Goal: Navigation & Orientation: Find specific page/section

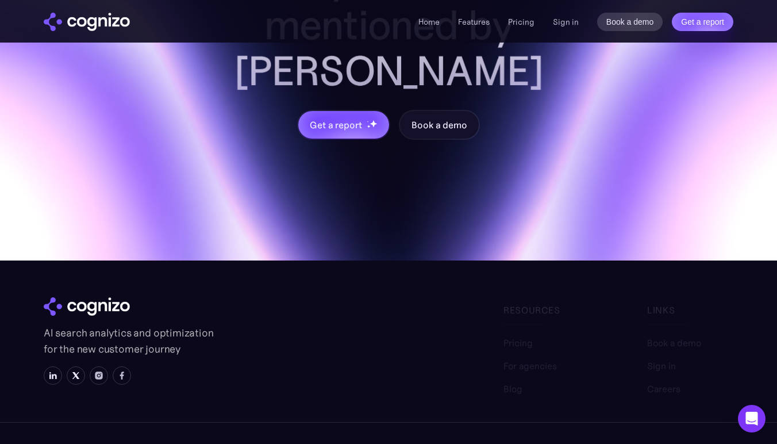
scroll to position [4877, 0]
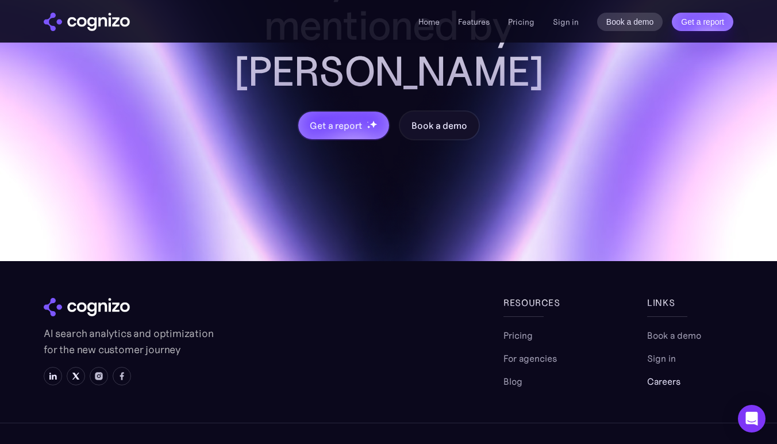
click at [653, 374] on link "Careers" at bounding box center [663, 381] width 33 height 14
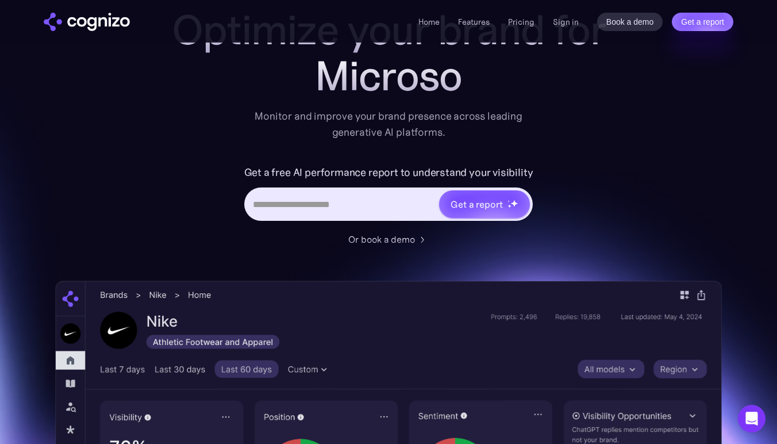
scroll to position [0, 0]
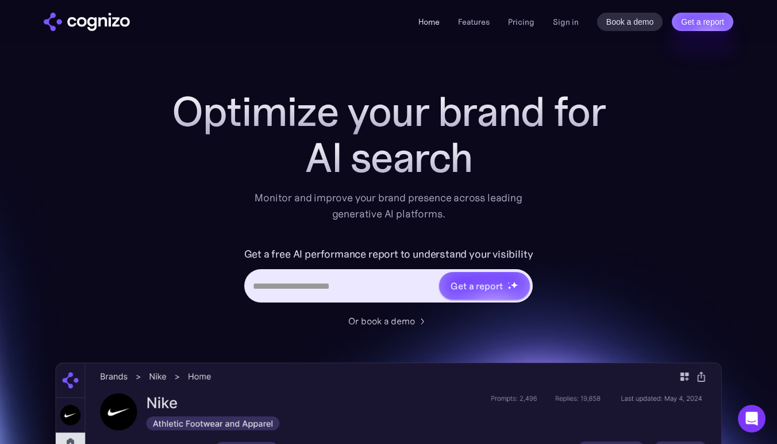
click at [432, 24] on link "Home" at bounding box center [428, 22] width 21 height 10
click at [470, 24] on link "Features" at bounding box center [474, 22] width 32 height 10
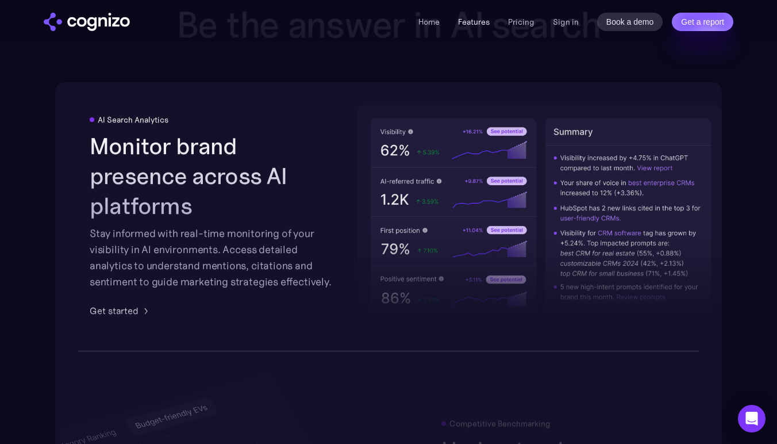
scroll to position [2049, 0]
